Goal: Task Accomplishment & Management: Manage account settings

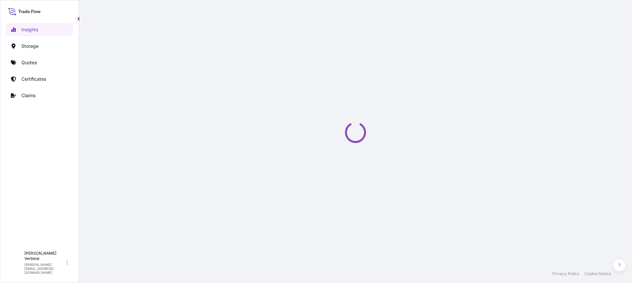
select select "2025"
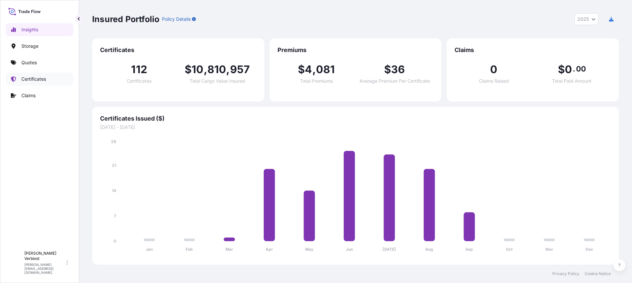
click at [30, 79] on p "Certificates" at bounding box center [33, 79] width 25 height 7
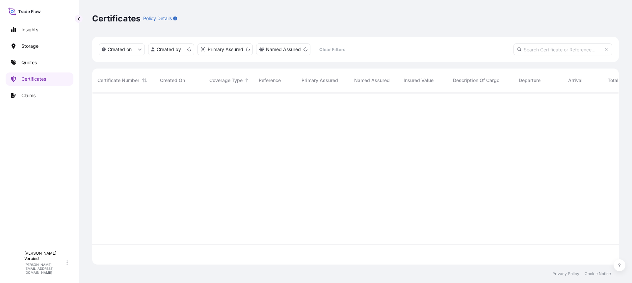
scroll to position [171, 521]
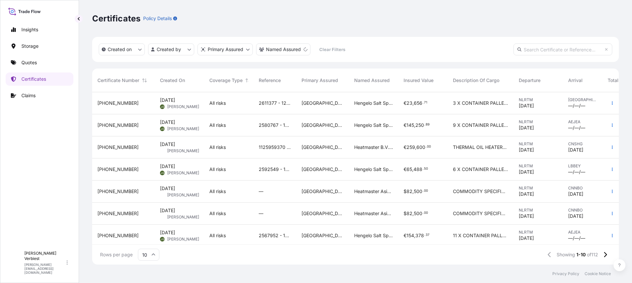
click at [120, 150] on span "[PHONE_NUMBER]" at bounding box center [117, 147] width 41 height 7
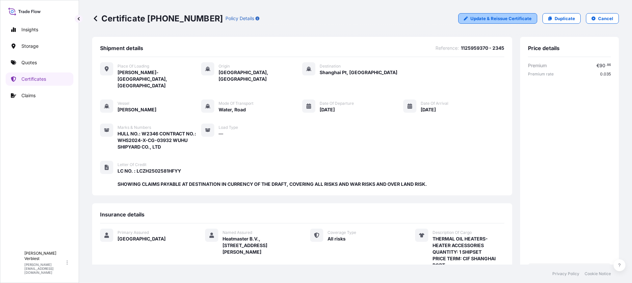
click at [484, 19] on p "Update & Reissue Certificate" at bounding box center [500, 18] width 61 height 7
select select "Road / [GEOGRAPHIC_DATA]"
select select "Water"
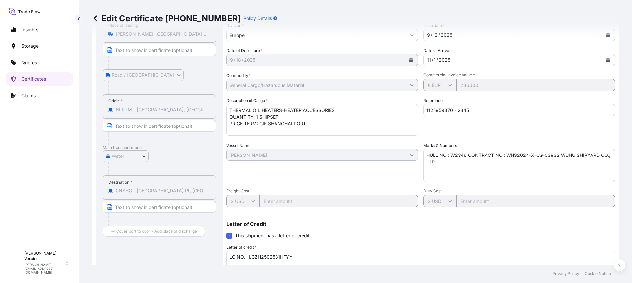
scroll to position [132, 0]
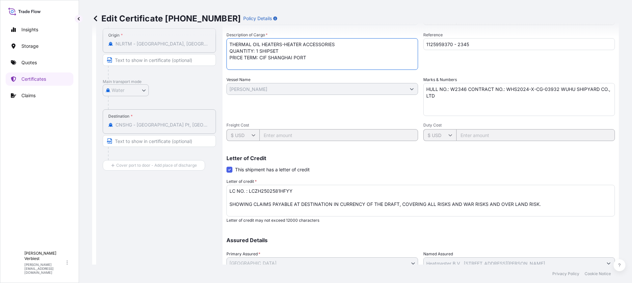
drag, startPoint x: 309, startPoint y: 57, endPoint x: 312, endPoint y: 58, distance: 3.4
click at [309, 57] on textarea "THERMAL OIL HEATERS-HEATER ACCESSORIES QUANTITY: 1 SHIPSET PRICE TERM: CIF SHAN…" at bounding box center [321, 54] width 191 height 32
type textarea "THERMAL OIL HEATERS-HEATER ACCESSORIES QUANTITY: 1 SHIPSET PRICE TERM: CIF [GEO…"
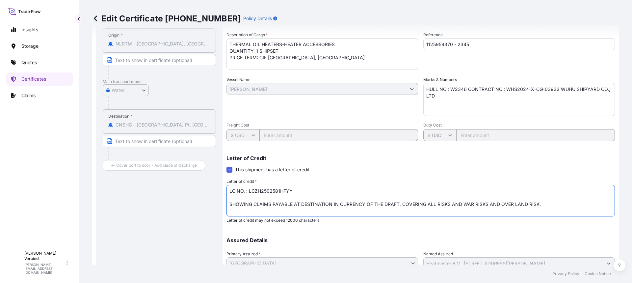
click at [279, 191] on textarea "LC NO. : LCZH2502581HFYY SHOWING CLAIMS PAYABLE AT DESTINATION IN CURRENCY OF T…" at bounding box center [420, 201] width 388 height 32
click at [330, 203] on textarea "LC NO. : LCZH2502581HFYY SHOWING CLAIMS PAYABLE AT DESTINATION IN CURRENCY OF T…" at bounding box center [420, 201] width 388 height 32
click at [381, 204] on textarea "LC NO. : LCZH2502581HFYY SHOWING CLAIMS PAYABLE AT DESTINATION IN CURRENCY OF T…" at bounding box center [420, 201] width 388 height 32
click at [412, 205] on textarea "LC NO. : LCZH2502581HFYY SHOWING CLAIMS PAYABLE AT DESTINATION IN CURRENCY OF T…" at bounding box center [420, 201] width 388 height 32
drag, startPoint x: 498, startPoint y: 204, endPoint x: 499, endPoint y: 209, distance: 5.4
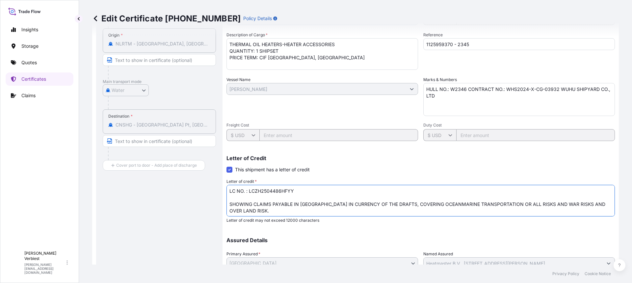
click at [499, 209] on textarea "LC NO. : LCZH2502581HFYY SHOWING CLAIMS PAYABLE AT DESTINATION IN CURRENCY OF T…" at bounding box center [420, 201] width 388 height 32
click at [567, 212] on textarea "LC NO. : LCZH2502581HFYY SHOWING CLAIMS PAYABLE AT DESTINATION IN CURRENCY OF T…" at bounding box center [420, 201] width 388 height 32
click at [560, 203] on textarea "LC NO. : LCZH2502581HFYY SHOWING CLAIMS PAYABLE AT DESTINATION IN CURRENCY OF T…" at bounding box center [420, 201] width 388 height 32
click at [570, 202] on textarea "LC NO. : LCZH2502581HFYY SHOWING CLAIMS PAYABLE AT DESTINATION IN CURRENCY OF T…" at bounding box center [420, 201] width 388 height 32
click at [559, 201] on textarea "LC NO. : LCZH2502581HFYY SHOWING CLAIMS PAYABLE AT DESTINATION IN CURRENCY OF T…" at bounding box center [420, 201] width 388 height 32
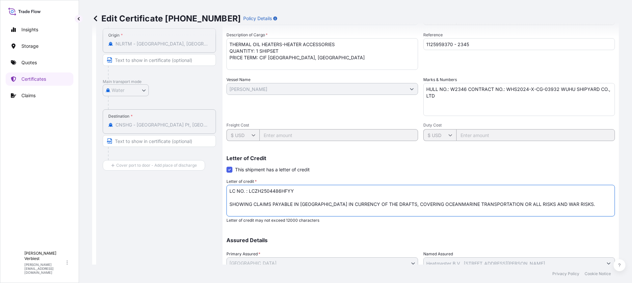
click at [497, 204] on textarea "LC NO. : LCZH2502581HFYY SHOWING CLAIMS PAYABLE AT DESTINATION IN CURRENCY OF T…" at bounding box center [420, 201] width 388 height 32
click at [601, 205] on textarea "LC NO. : LCZH2502581HFYY SHOWING CLAIMS PAYABLE AT DESTINATION IN CURRENCY OF T…" at bounding box center [420, 201] width 388 height 32
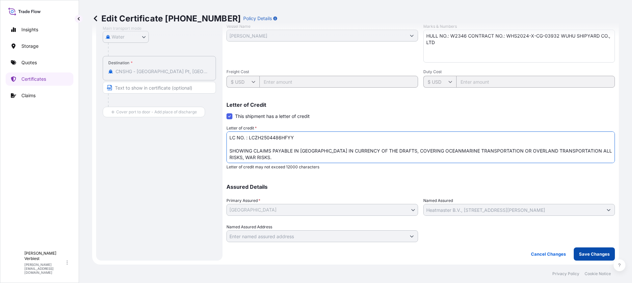
type textarea "LC NO. : LCZH2504486HFYY SHOWING CLAIMS PAYABLE IN [GEOGRAPHIC_DATA] IN CURRENC…"
click at [586, 253] on p "Save Changes" at bounding box center [594, 253] width 31 height 7
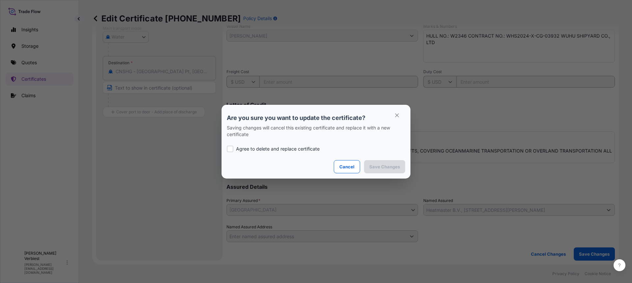
click at [229, 147] on div at bounding box center [230, 148] width 7 height 7
checkbox input "true"
click at [380, 169] on p "Save Changes" at bounding box center [384, 166] width 31 height 7
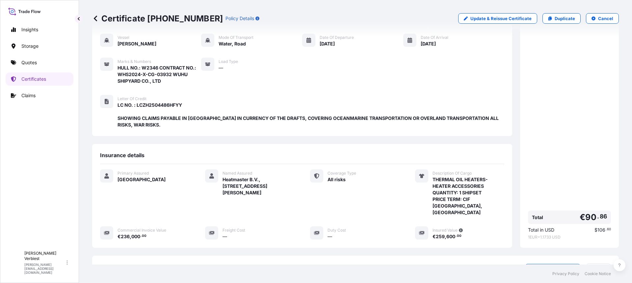
scroll to position [140, 0]
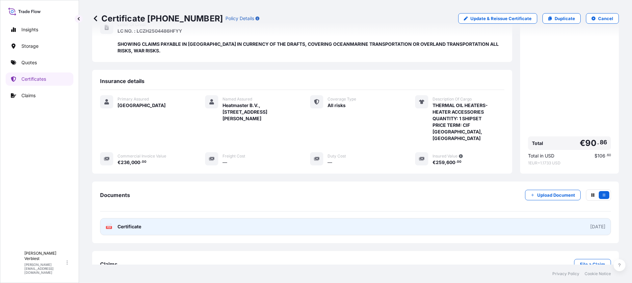
click at [181, 218] on link "PDF Certificate [DATE]" at bounding box center [355, 226] width 511 height 17
